Goal: Navigation & Orientation: Find specific page/section

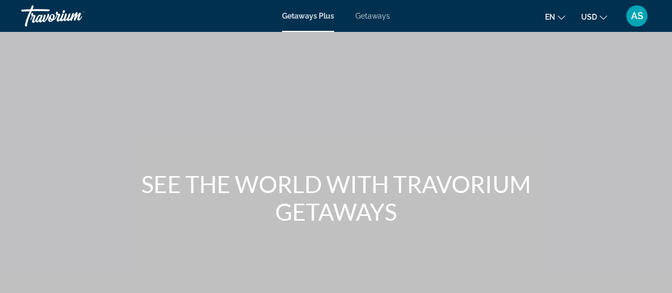
scroll to position [212, 0]
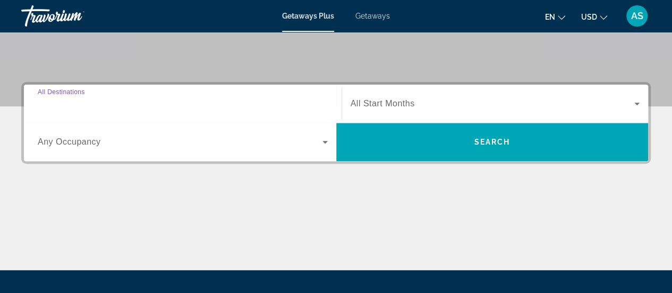
click at [177, 104] on input "Destination All Destinations" at bounding box center [183, 104] width 290 height 13
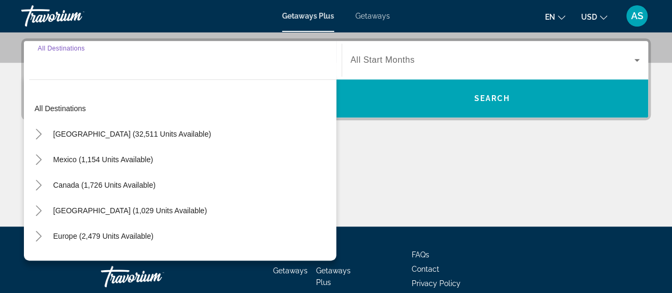
scroll to position [259, 0]
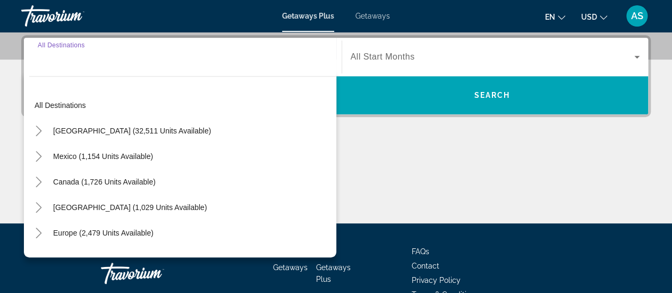
click at [179, 56] on input "Destination All Destinations" at bounding box center [183, 57] width 290 height 13
click at [151, 61] on input "Destination All Destinations" at bounding box center [183, 57] width 290 height 13
click at [145, 67] on div "Search widget" at bounding box center [183, 57] width 290 height 30
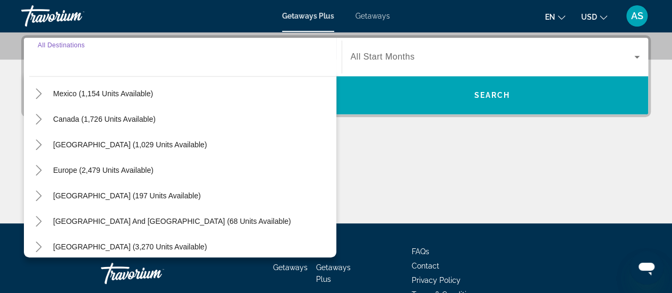
scroll to position [53, 0]
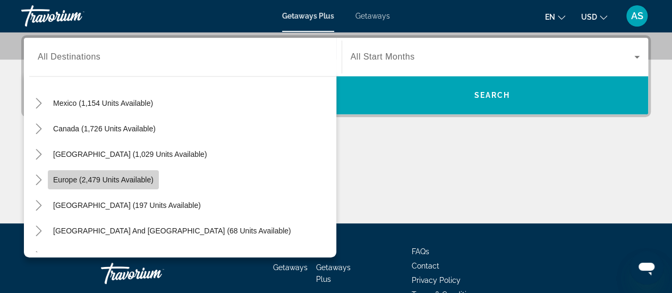
click at [137, 171] on span "Search widget" at bounding box center [103, 179] width 111 height 25
type input "**********"
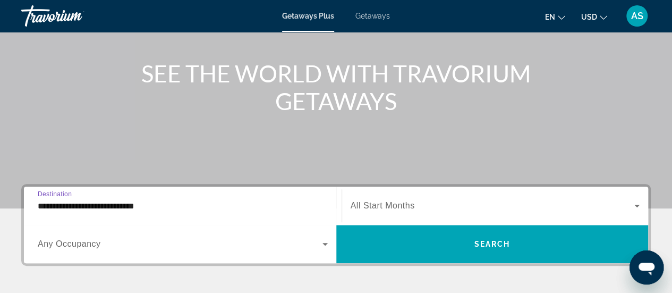
scroll to position [100, 0]
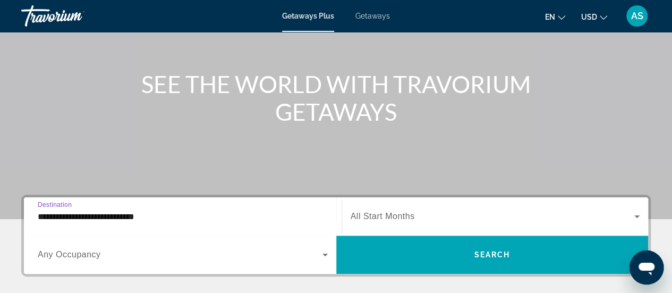
click at [380, 12] on span "Getaways" at bounding box center [372, 16] width 35 height 8
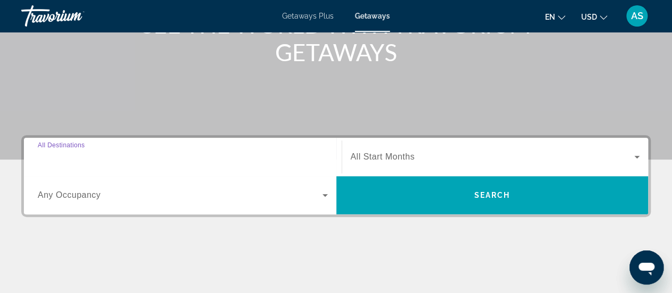
click at [230, 151] on input "Destination All Destinations" at bounding box center [183, 157] width 290 height 13
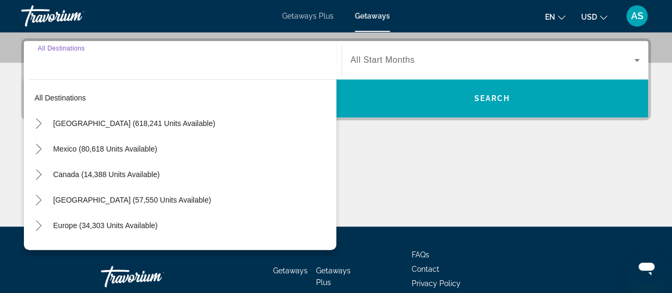
scroll to position [259, 0]
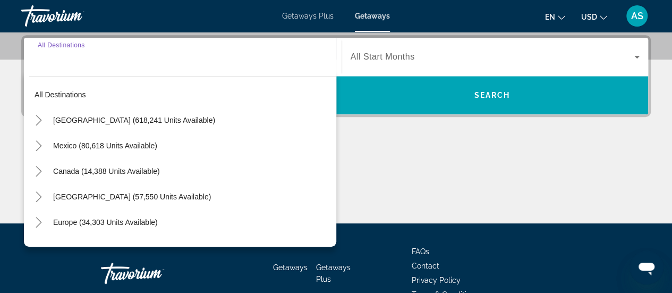
click at [444, 228] on div "Getaways Getaways Plus FAQs Contact Privacy Policy Terms & Conditions" at bounding box center [335, 273] width 629 height 100
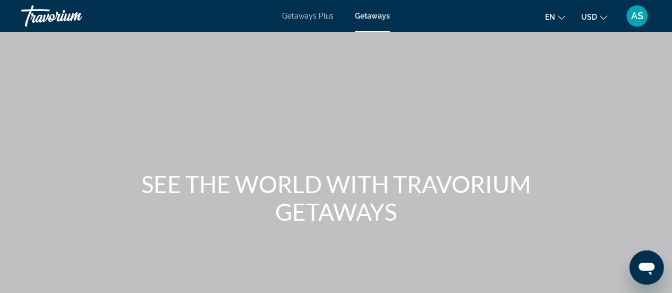
scroll to position [0, 0]
click at [637, 22] on div "AS" at bounding box center [636, 15] width 21 height 21
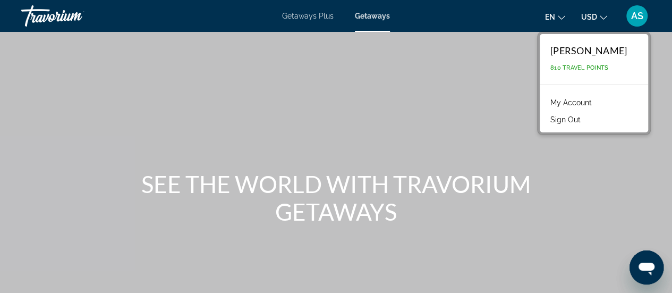
drag, startPoint x: 434, startPoint y: 86, endPoint x: 418, endPoint y: 82, distance: 15.8
click at [434, 87] on div "Main content" at bounding box center [336, 159] width 672 height 319
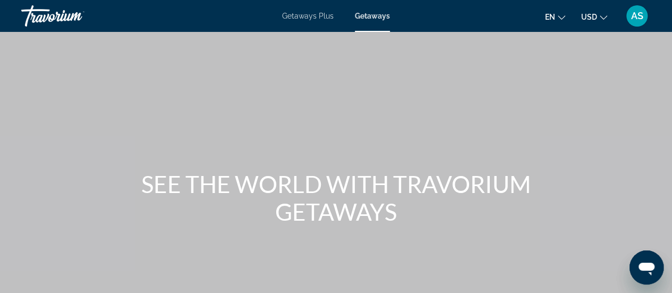
click at [294, 18] on span "Getaways Plus" at bounding box center [308, 16] width 52 height 8
